Goal: Task Accomplishment & Management: Use online tool/utility

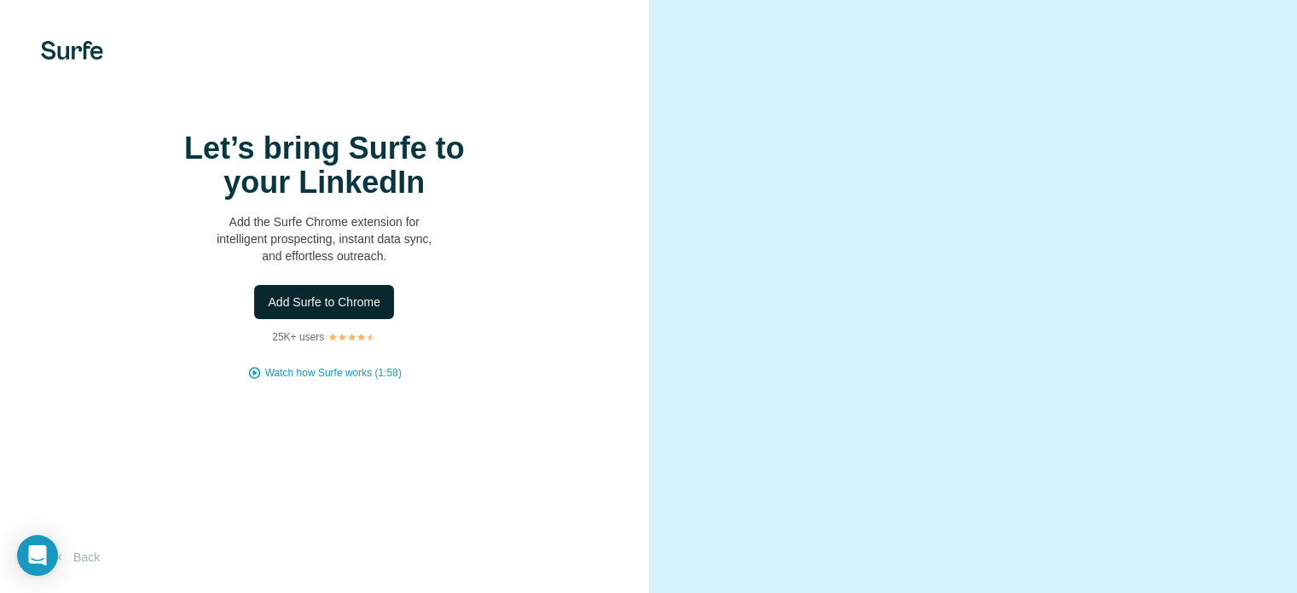
click at [338, 310] on span "Add Surfe to Chrome" at bounding box center [324, 301] width 113 height 17
click at [881, 158] on video at bounding box center [973, 296] width 553 height 276
